Goal: Task Accomplishment & Management: Manage account settings

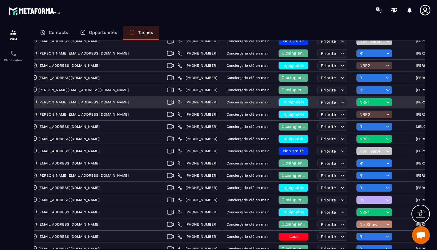
scroll to position [95, 0]
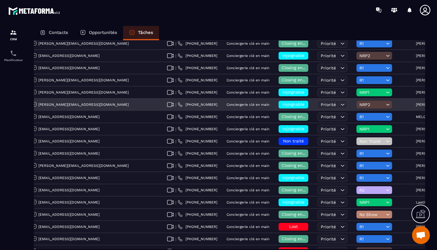
click at [360, 106] on span "NRP2" at bounding box center [372, 104] width 25 height 5
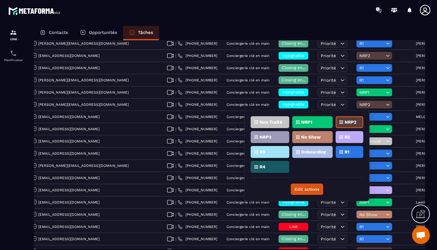
click at [351, 154] on div "R1" at bounding box center [350, 152] width 28 height 12
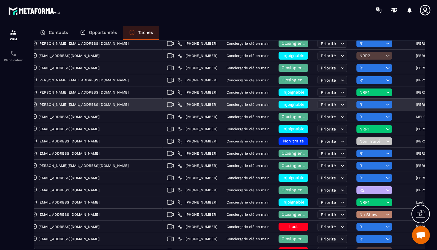
click at [279, 107] on div "injoignable" at bounding box center [294, 105] width 30 height 8
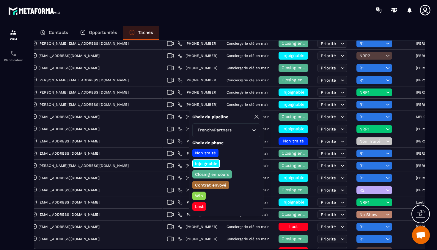
click at [207, 164] on p "injoignable" at bounding box center [206, 163] width 24 height 6
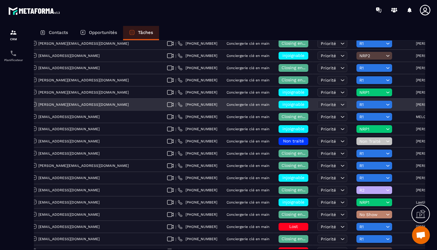
click at [282, 104] on h6 "injoignable" at bounding box center [294, 104] width 24 height 5
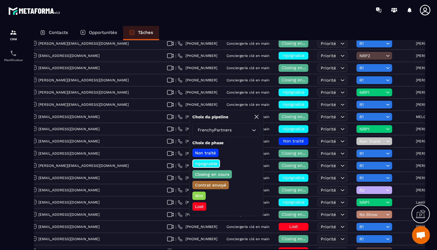
click at [205, 173] on p "Closing en cours" at bounding box center [212, 174] width 36 height 6
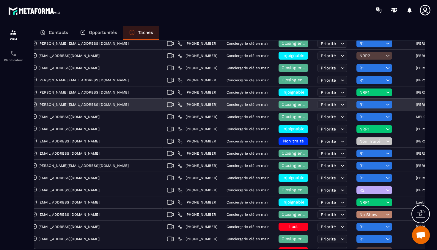
drag, startPoint x: 386, startPoint y: 105, endPoint x: 350, endPoint y: 105, distance: 35.7
click at [412, 105] on div "[PERSON_NAME]" at bounding box center [438, 105] width 52 height 12
copy p "[PERSON_NAME]"
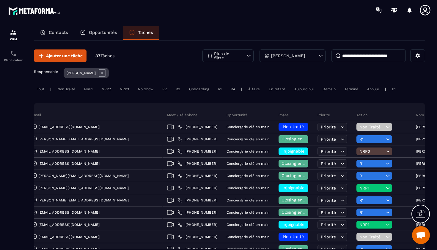
scroll to position [0, 0]
click at [351, 57] on input at bounding box center [369, 55] width 74 height 12
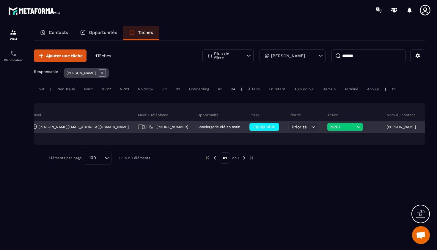
type input "*******"
click at [387, 127] on p "[PERSON_NAME]" at bounding box center [401, 127] width 29 height 4
